Goal: Task Accomplishment & Management: Manage account settings

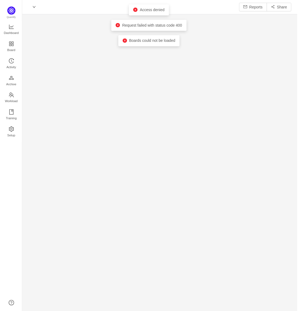
scroll to position [303, 264]
click at [14, 127] on link "Setup" at bounding box center [10, 132] width 5 height 11
click at [15, 32] on span "Dashboard" at bounding box center [10, 33] width 15 height 11
click at [15, 48] on span "Board" at bounding box center [11, 50] width 8 height 11
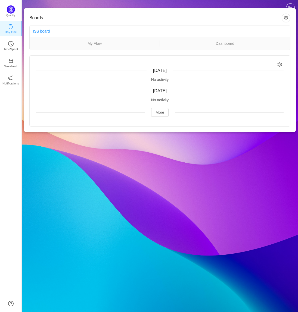
click at [37, 9] on div "Boards ISS board My Flow Dashboard Yesterday No activity Thursday, October 9 No…" at bounding box center [159, 70] width 271 height 124
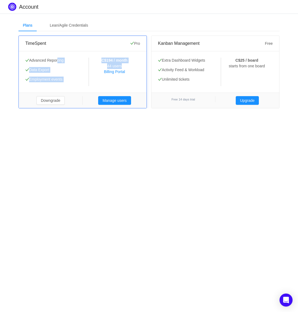
drag, startPoint x: 128, startPoint y: 64, endPoint x: 58, endPoint y: 58, distance: 70.0
click at [58, 58] on div "Advanced Reporting Data Export Employment events Advanced Reporting Data Export…" at bounding box center [82, 72] width 115 height 29
click at [58, 58] on span "Advanced Reporting" at bounding box center [44, 60] width 38 height 4
drag, startPoint x: 29, startPoint y: 60, endPoint x: 77, endPoint y: 84, distance: 54.0
click at [77, 84] on div "Advanced Reporting Data Export Employment events" at bounding box center [57, 72] width 64 height 29
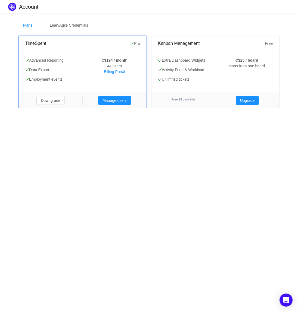
click at [77, 84] on div "Advanced Reporting Data Export Employment events" at bounding box center [57, 72] width 64 height 29
drag, startPoint x: 78, startPoint y: 79, endPoint x: 31, endPoint y: 56, distance: 52.4
click at [31, 56] on div "Advanced Reporting Data Export Employment events Advanced Reporting Data Export…" at bounding box center [83, 72] width 128 height 42
drag, startPoint x: 126, startPoint y: 67, endPoint x: 88, endPoint y: 59, distance: 38.4
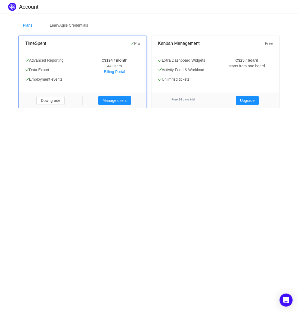
click at [88, 59] on div "Advanced Reporting Data Export Employment events Advanced Reporting Data Export…" at bounding box center [82, 72] width 115 height 29
click at [88, 59] on p "Advanced Reporting" at bounding box center [56, 61] width 63 height 6
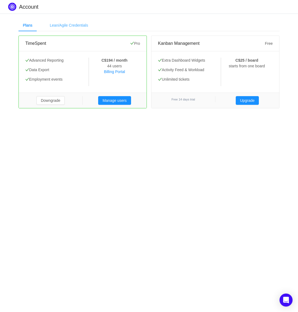
click at [67, 27] on div "Lean/Agile Credentials" at bounding box center [68, 25] width 47 height 12
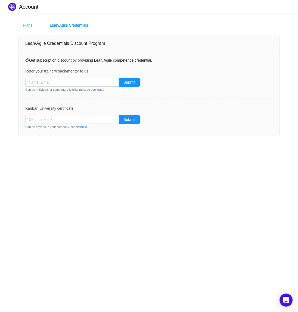
click at [24, 27] on div "Plans" at bounding box center [27, 25] width 18 height 12
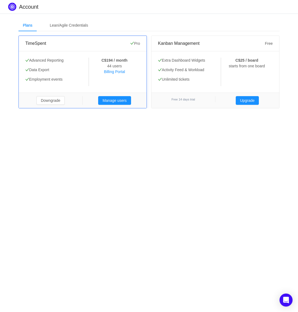
drag, startPoint x: 33, startPoint y: 57, endPoint x: 70, endPoint y: 81, distance: 44.1
click at [70, 81] on div "Advanced Reporting Data Export Employment events Advanced Reporting Data Export…" at bounding box center [83, 72] width 128 height 42
click at [70, 81] on p "Employment events" at bounding box center [56, 80] width 63 height 6
click at [112, 98] on button "Manage users" at bounding box center [114, 100] width 33 height 9
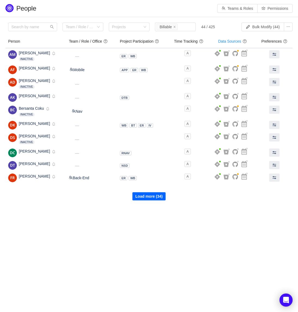
click at [151, 197] on button "Load more (34)" at bounding box center [148, 196] width 33 height 8
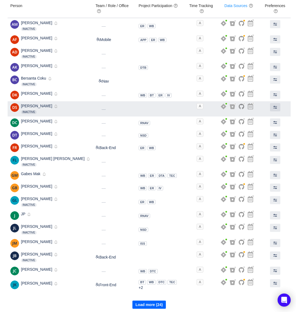
scroll to position [38, 0]
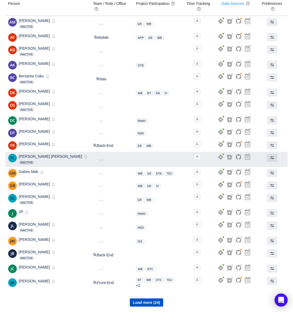
click at [12, 156] on img at bounding box center [12, 158] width 9 height 9
click at [274, 159] on button at bounding box center [272, 158] width 10 height 8
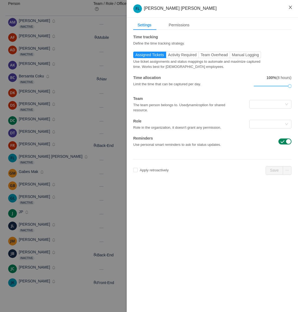
click at [289, 9] on icon "icon: close" at bounding box center [290, 7] width 4 height 4
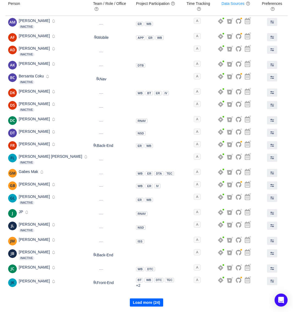
click at [147, 303] on button "Load more (24)" at bounding box center [146, 302] width 33 height 8
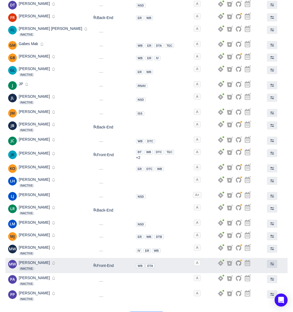
scroll to position [179, 0]
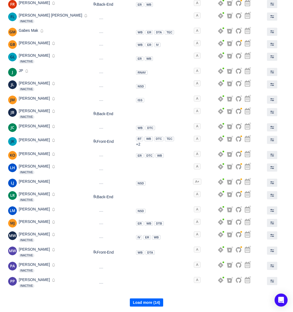
click at [156, 300] on button "Load more (14)" at bounding box center [146, 302] width 33 height 8
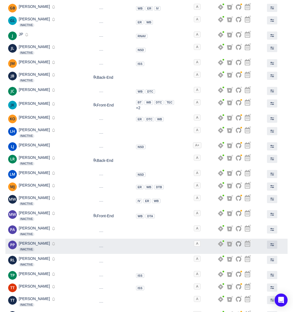
scroll to position [213, 0]
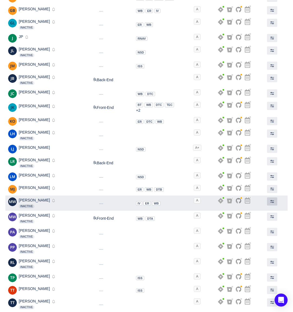
click at [271, 202] on span at bounding box center [272, 201] width 4 height 4
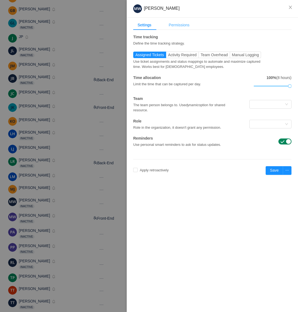
click at [184, 26] on div "Permissions" at bounding box center [178, 25] width 29 height 10
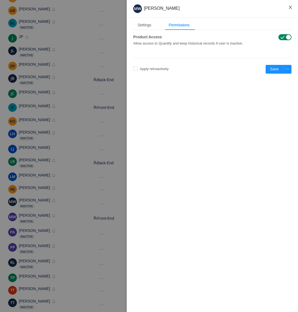
click at [289, 9] on icon "icon: close" at bounding box center [289, 7] width 3 height 3
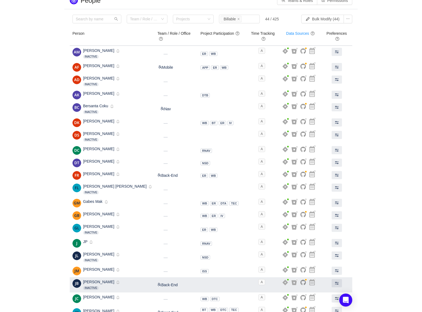
scroll to position [0, 0]
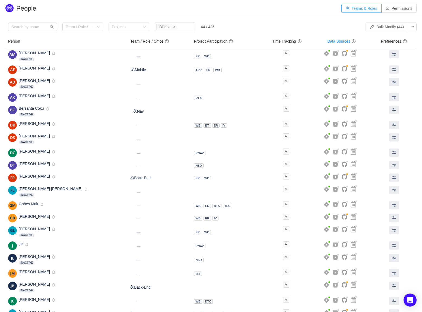
click at [293, 11] on button "Teams & Roles" at bounding box center [361, 8] width 40 height 9
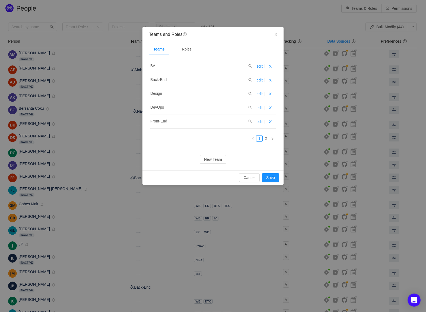
click at [198, 48] on div "Teams Roles" at bounding box center [213, 49] width 128 height 12
click at [191, 49] on div "Roles" at bounding box center [187, 49] width 18 height 12
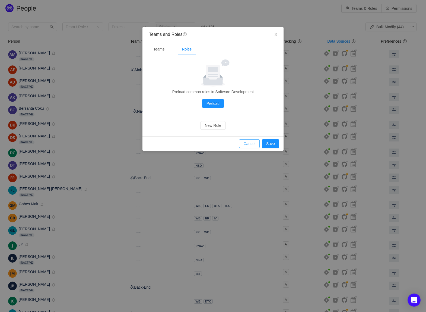
click at [250, 145] on button "Cancel" at bounding box center [249, 143] width 21 height 9
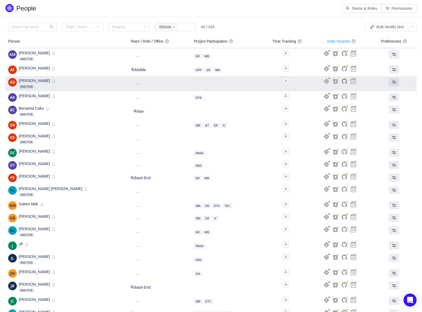
click at [39, 81] on span "Andy Dutton" at bounding box center [34, 80] width 31 height 4
click at [14, 82] on img at bounding box center [12, 82] width 9 height 9
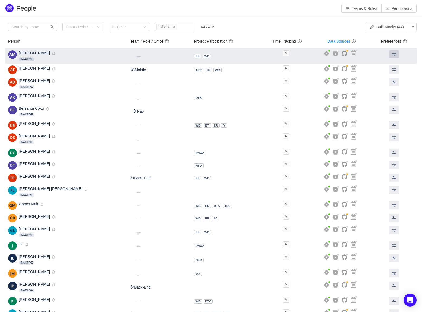
click at [293, 55] on button at bounding box center [394, 54] width 10 height 8
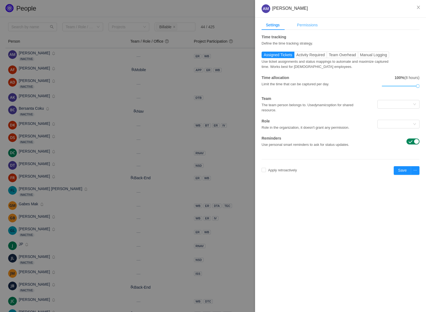
click at [293, 27] on div "Permissions" at bounding box center [307, 25] width 29 height 10
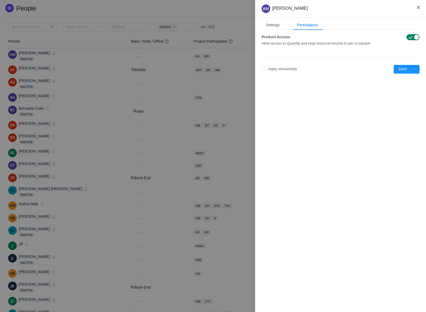
click at [293, 9] on icon "icon: close" at bounding box center [418, 7] width 4 height 4
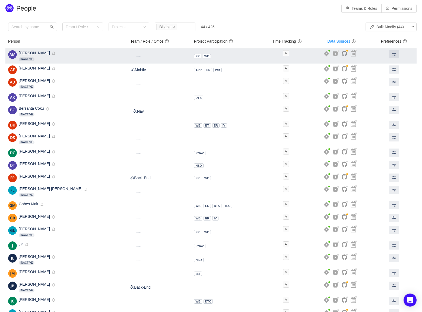
click at [14, 56] on img at bounding box center [12, 54] width 9 height 9
click at [209, 56] on td "ER WB +-2" at bounding box center [226, 55] width 71 height 15
click at [293, 54] on span at bounding box center [394, 54] width 4 height 4
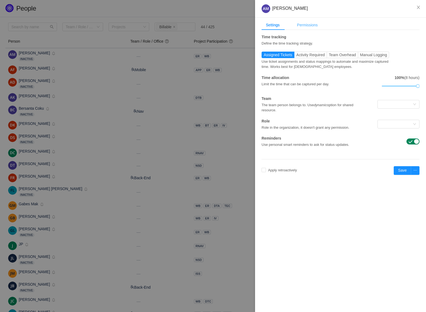
click at [293, 27] on div "Permissions" at bounding box center [307, 25] width 29 height 10
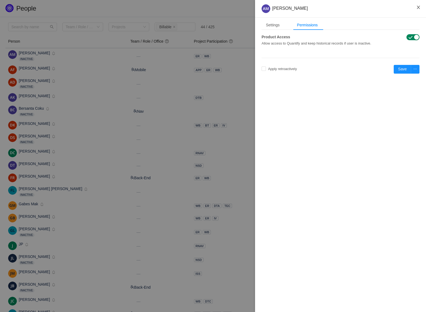
click at [293, 8] on icon "icon: close" at bounding box center [418, 7] width 3 height 3
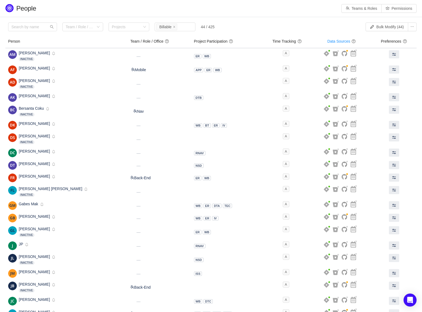
click at [284, 25] on body "People Teams & Roles Permissions Please review the list of users with privilege…" at bounding box center [211, 156] width 422 height 312
click at [293, 26] on button "Bulk Modify (44)" at bounding box center [387, 27] width 43 height 9
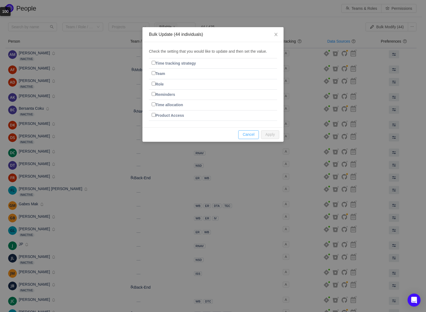
click at [242, 133] on button "Cancel" at bounding box center [248, 134] width 21 height 9
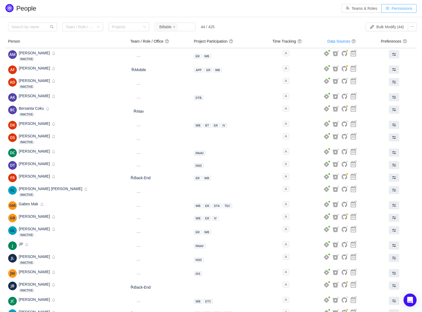
click at [293, 7] on button "Permissions" at bounding box center [398, 8] width 35 height 9
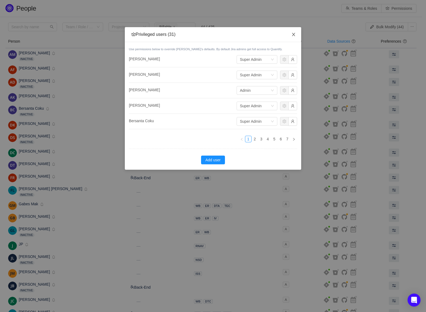
click at [293, 37] on icon "icon: close" at bounding box center [294, 34] width 4 height 4
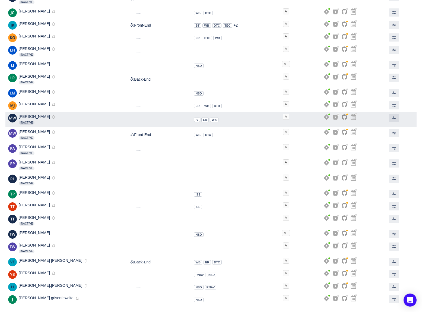
scroll to position [288, 0]
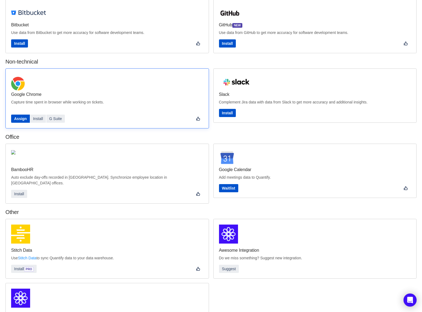
scroll to position [33, 0]
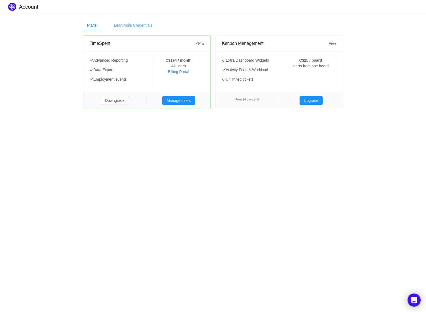
click at [141, 24] on div "Lean/Agile Credentials" at bounding box center [133, 25] width 47 height 12
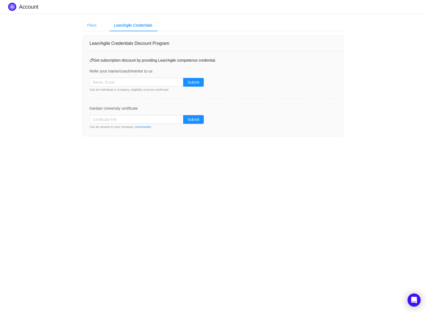
click at [89, 25] on div "Plans" at bounding box center [92, 25] width 18 height 12
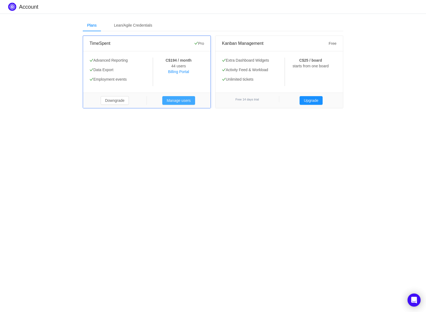
click at [171, 100] on button "Manage users" at bounding box center [178, 100] width 33 height 9
click at [112, 53] on div "Advanced Reporting Data Export Employment events Advanced Reporting Data Export…" at bounding box center [147, 72] width 128 height 42
click at [109, 65] on div "Advanced Reporting Data Export Employment events" at bounding box center [122, 72] width 64 height 29
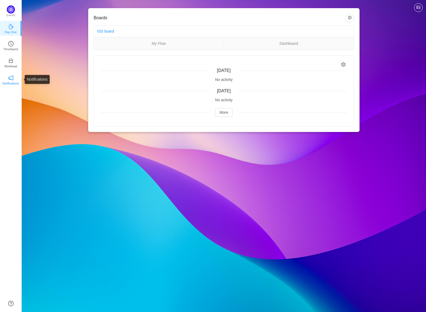
click at [8, 83] on p "Notifications" at bounding box center [10, 83] width 17 height 5
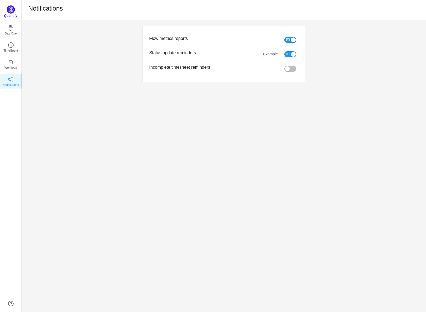
click at [6, 11] on div "Quantify" at bounding box center [10, 13] width 21 height 16
click at [11, 9] on img at bounding box center [11, 9] width 8 height 8
